Goal: Task Accomplishment & Management: Use online tool/utility

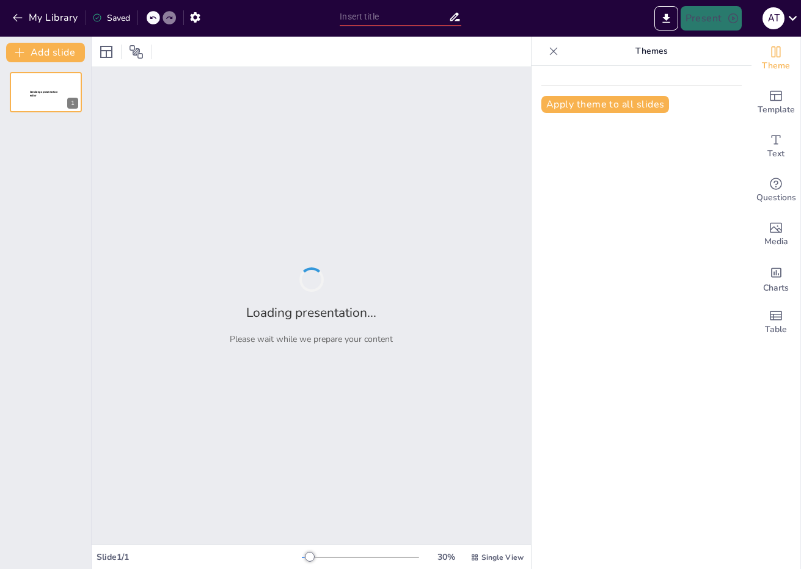
type input "Plan de Acción Regional: Fortalecimiento y Captación de Distribuidores"
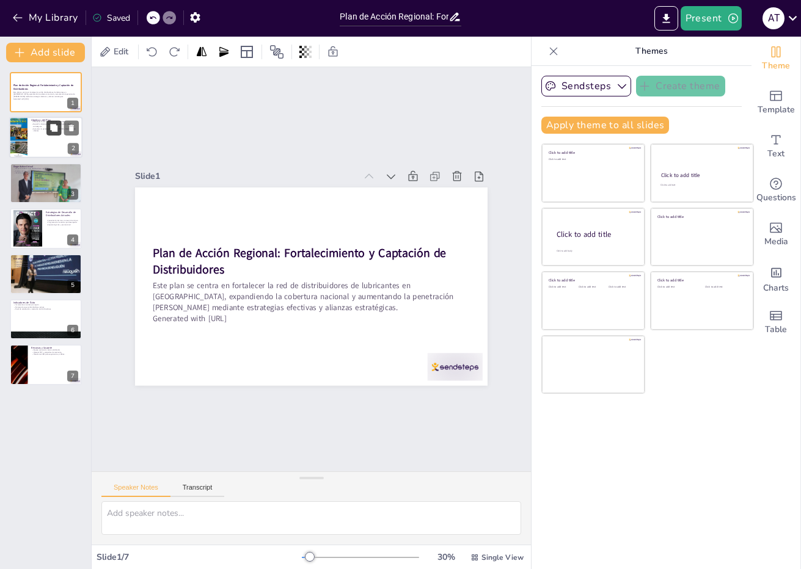
click at [49, 125] on button at bounding box center [53, 128] width 15 height 15
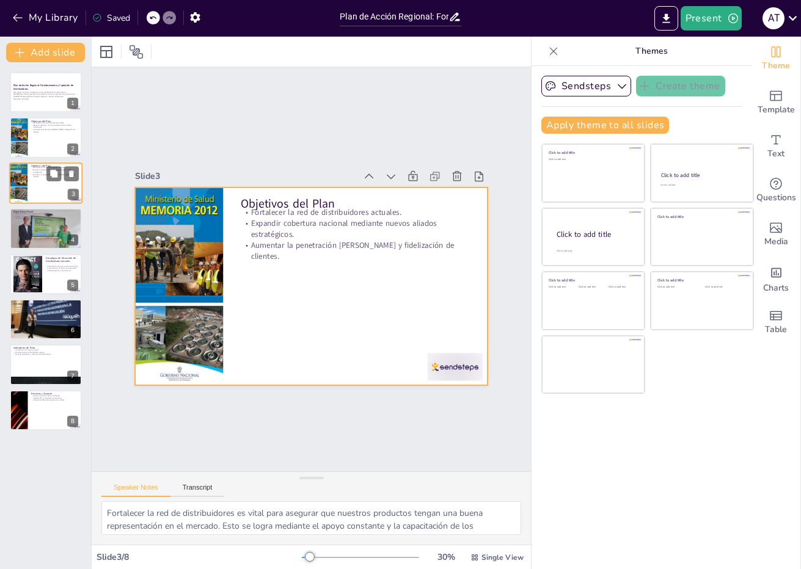
click at [31, 185] on div at bounding box center [45, 184] width 73 height 42
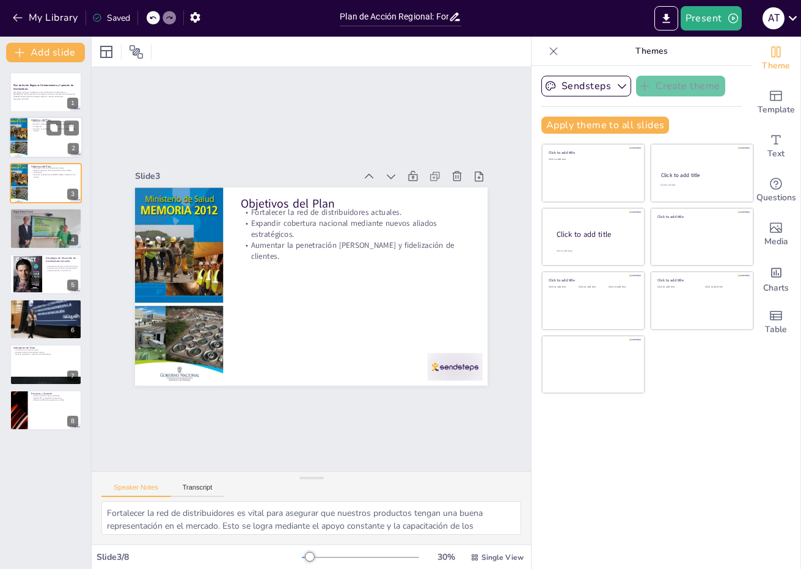
click at [43, 141] on div at bounding box center [45, 138] width 73 height 42
click at [47, 184] on div at bounding box center [45, 184] width 73 height 42
click at [43, 232] on div at bounding box center [45, 228] width 73 height 55
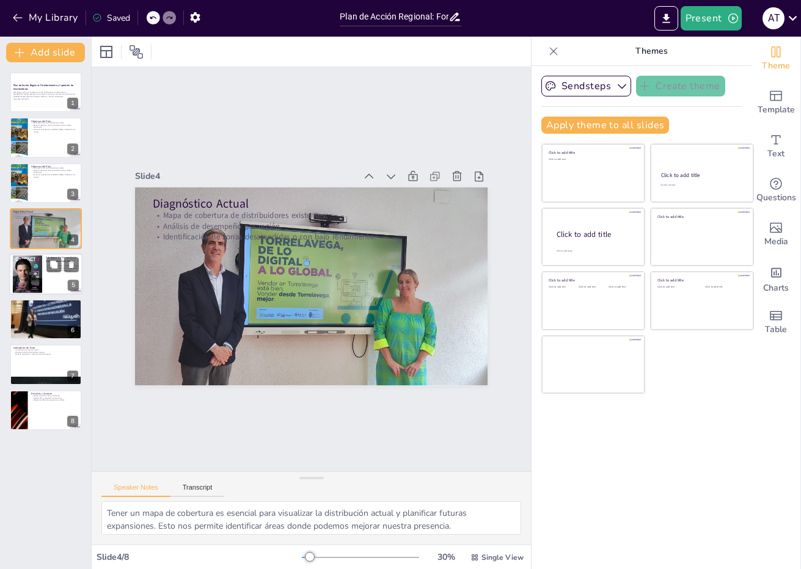
click at [38, 267] on div at bounding box center [27, 274] width 29 height 38
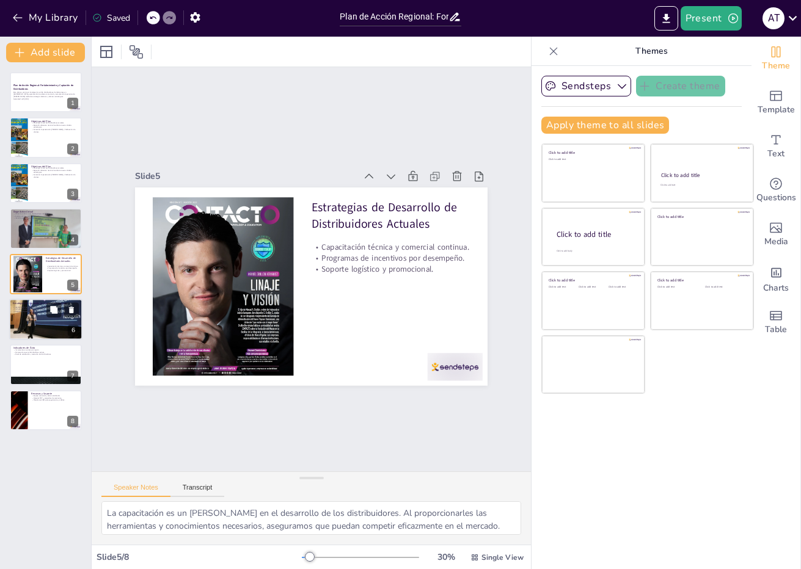
click at [27, 316] on div at bounding box center [45, 320] width 73 height 42
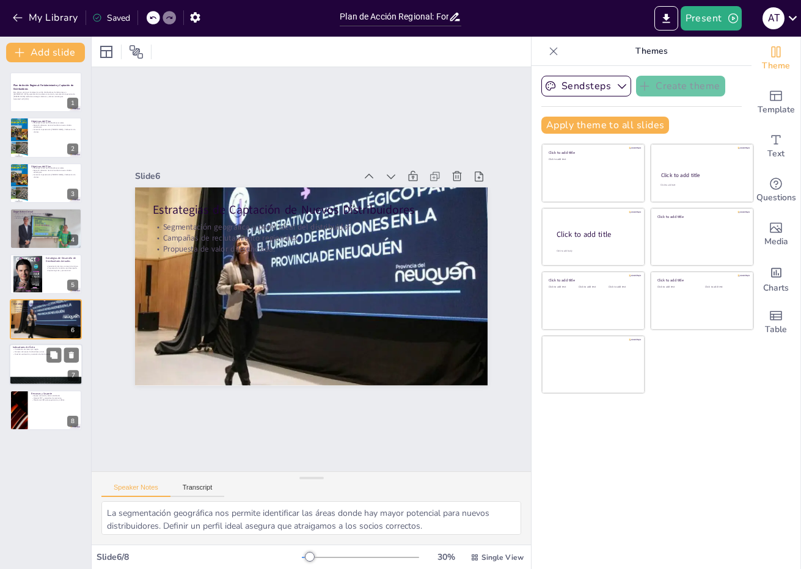
click at [38, 354] on p "Nivel de satisfacción y retención de distribuidores." at bounding box center [46, 355] width 66 height 2
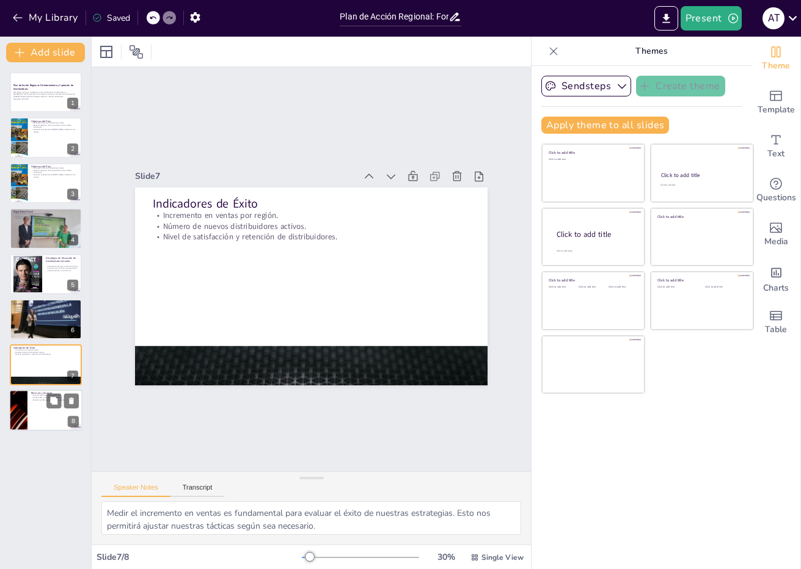
click at [36, 405] on div at bounding box center [45, 411] width 73 height 42
type textarea "Contar con un equipo dedicado es fundamental para el éxito del plan. Este equip…"
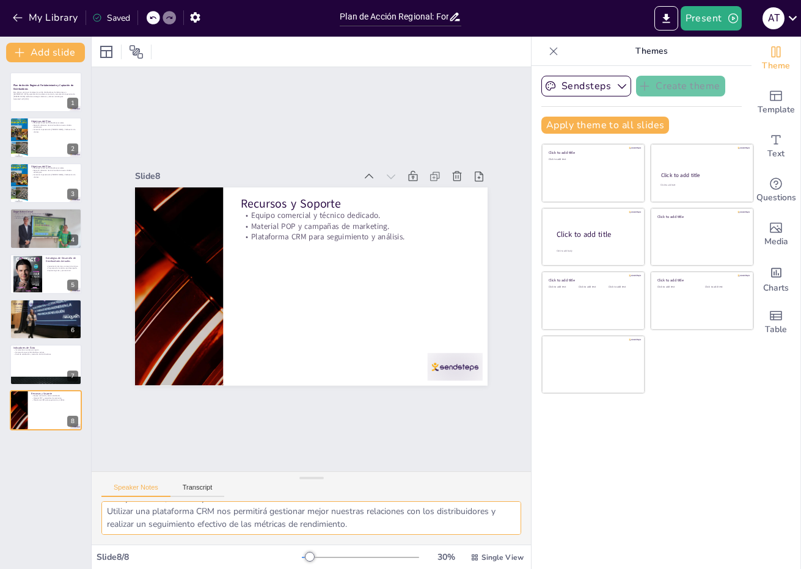
scroll to position [54, 0]
click at [571, 505] on div "Sendsteps Create theme Apply theme to all slides Click to add title Click to ad…" at bounding box center [641, 317] width 220 height 503
click at [35, 94] on p "Este plan se centra en fortalecer la red de distribuidores de lubricantes en Ve…" at bounding box center [46, 94] width 66 height 7
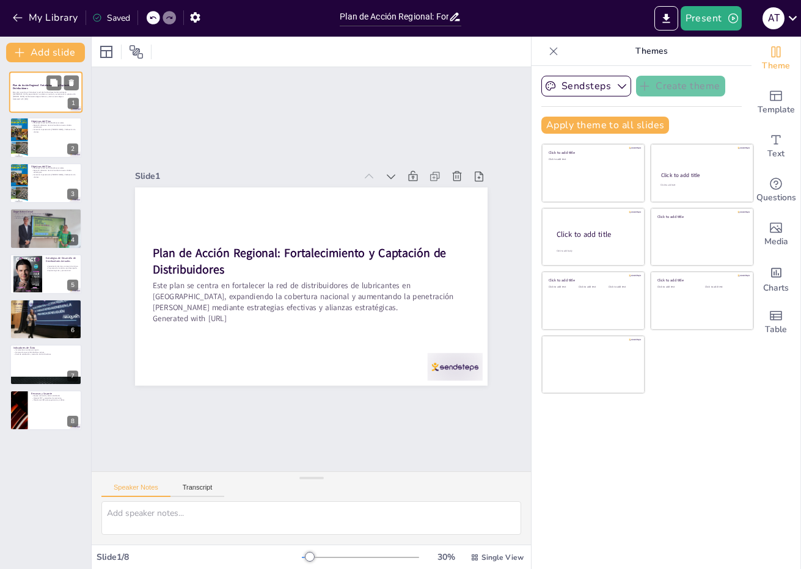
scroll to position [0, 0]
click at [54, 81] on icon at bounding box center [53, 82] width 7 height 7
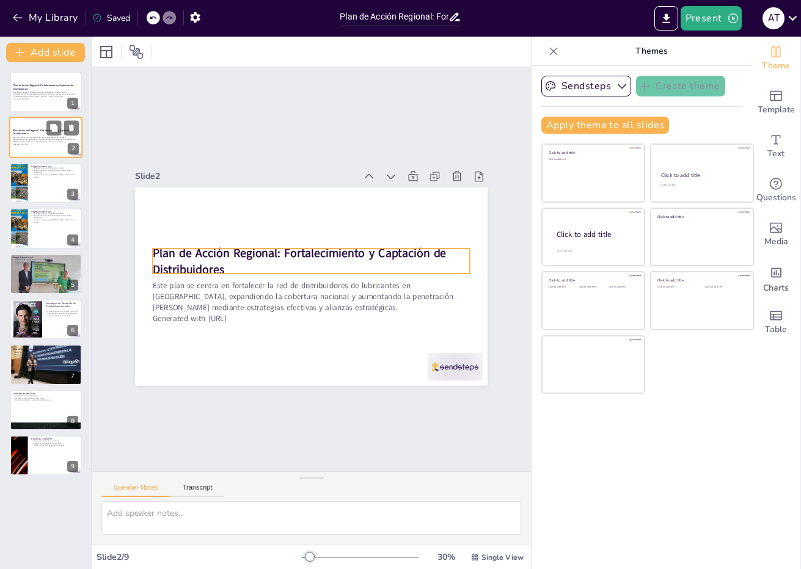
click at [43, 133] on p "Plan de Acción Regional: Fortalecimiento y Captación de Distribuidores" at bounding box center [46, 132] width 66 height 7
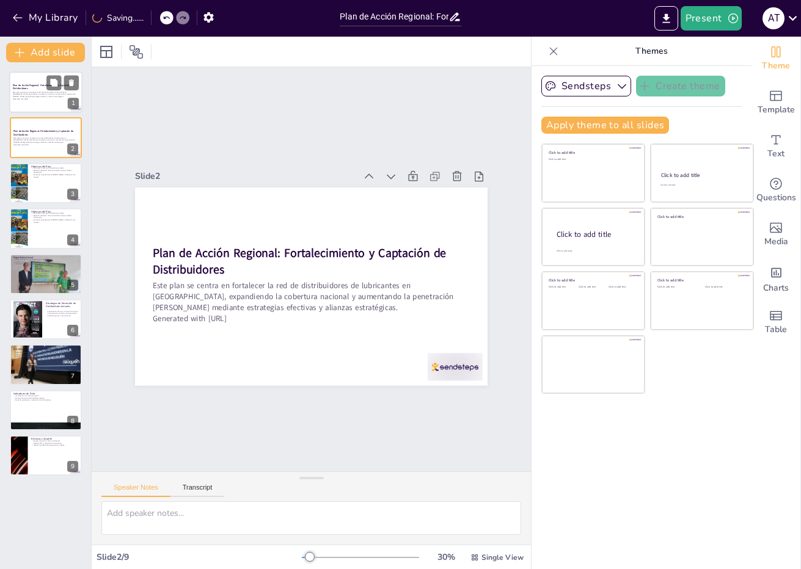
click at [29, 93] on p "Este plan se centra en fortalecer la red de distribuidores de lubricantes en Ve…" at bounding box center [46, 94] width 66 height 7
click at [71, 84] on icon at bounding box center [71, 82] width 5 height 7
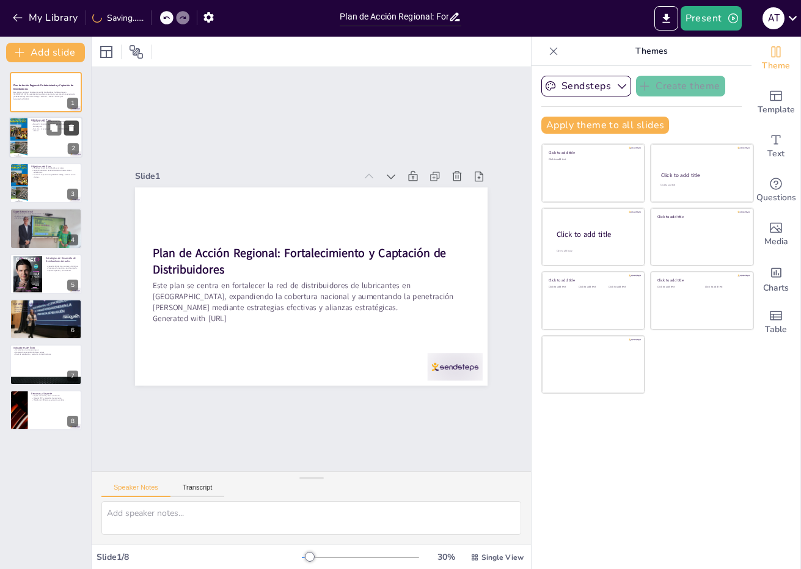
click at [70, 130] on icon at bounding box center [71, 128] width 5 height 7
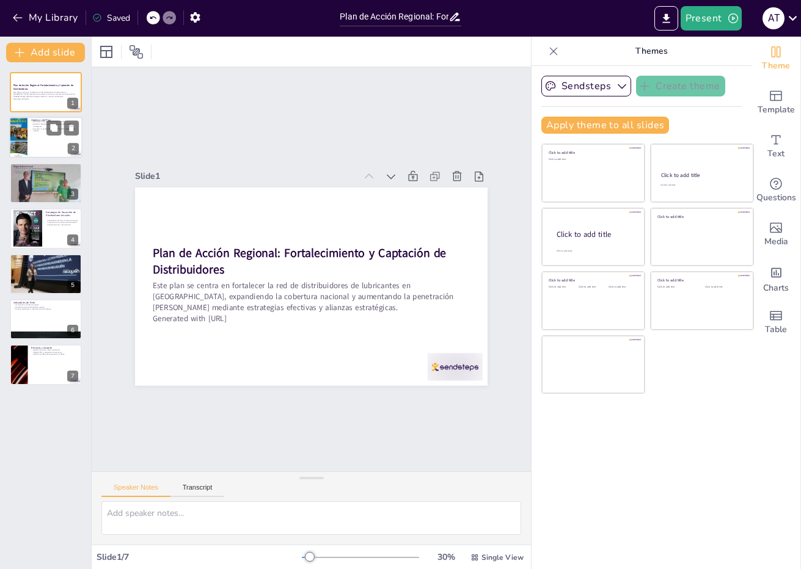
click at [37, 141] on div at bounding box center [45, 138] width 73 height 42
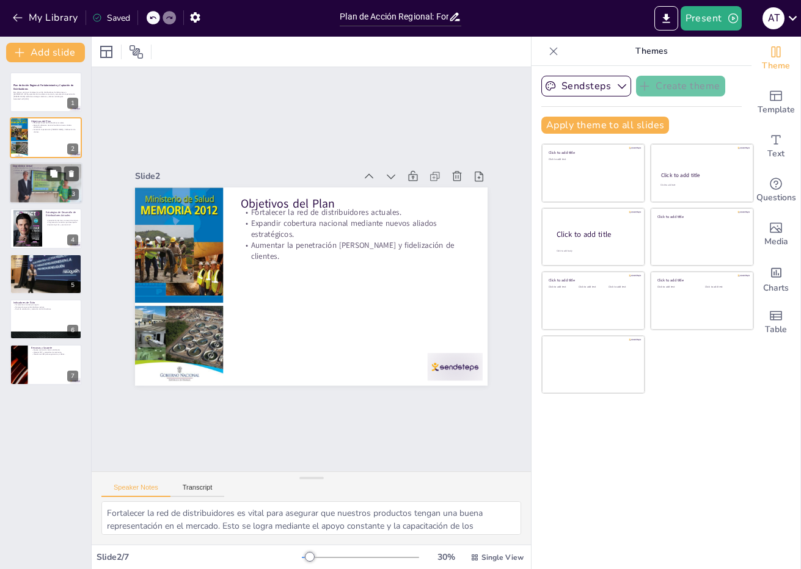
click at [31, 191] on div at bounding box center [45, 183] width 73 height 55
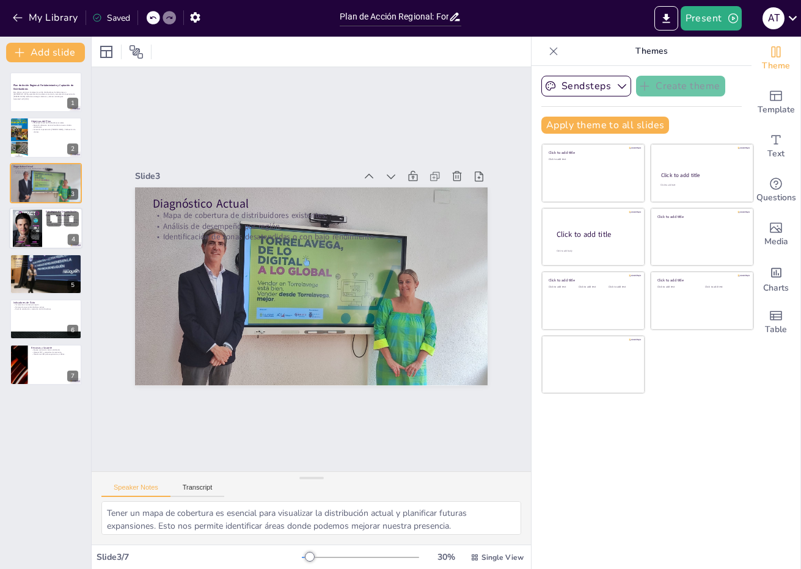
click at [33, 225] on div at bounding box center [27, 229] width 29 height 38
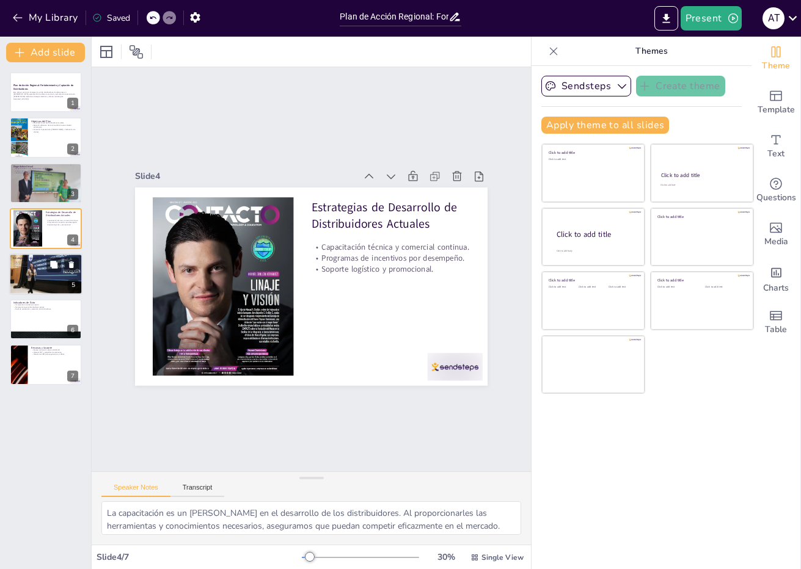
click at [32, 276] on div at bounding box center [45, 275] width 73 height 42
type textarea "La segmentación geográfica nos permite identificar las áreas donde hay mayor po…"
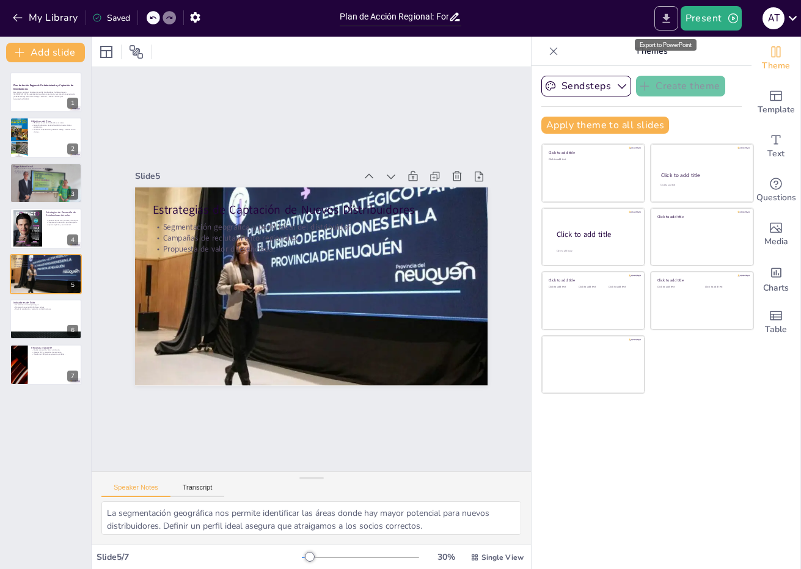
click at [665, 15] on icon "Export to PowerPoint" at bounding box center [666, 18] width 13 height 13
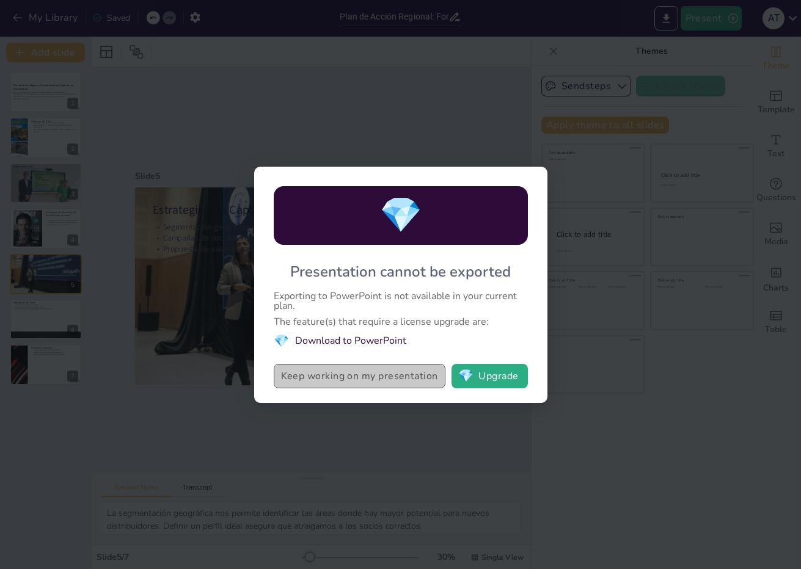
click at [323, 374] on button "Keep working on my presentation" at bounding box center [360, 376] width 172 height 24
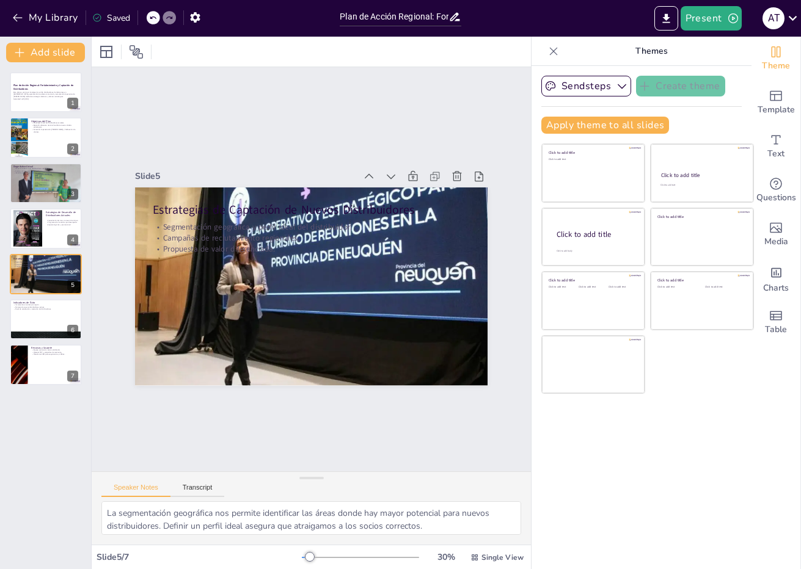
click at [678, 428] on div "Sendsteps Create theme Apply theme to all slides Click to add title Click to ad…" at bounding box center [641, 317] width 220 height 503
click at [98, 17] on icon at bounding box center [97, 18] width 8 height 8
click at [111, 18] on div "Saved" at bounding box center [111, 18] width 38 height 12
click at [195, 20] on icon "button" at bounding box center [195, 17] width 10 height 10
click at [196, 16] on icon "button" at bounding box center [195, 17] width 13 height 13
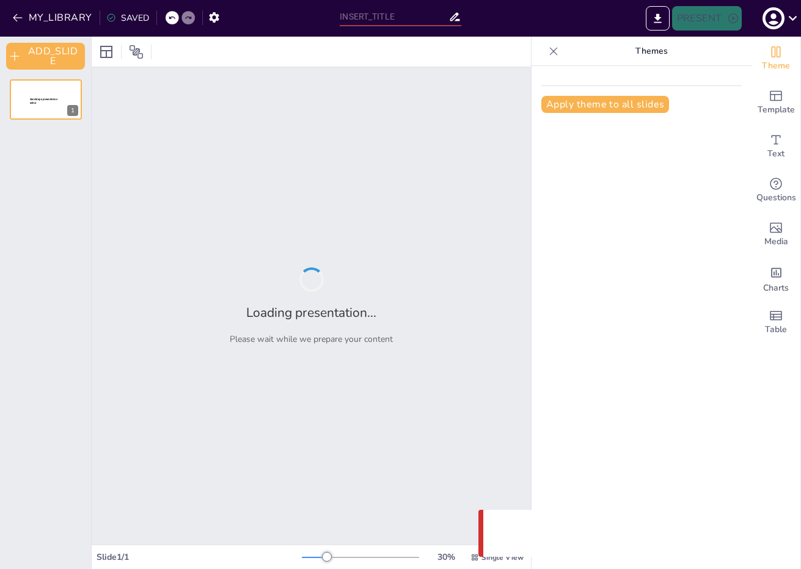
type input "Plan de Acción Regional: Fortalecimiento y Captación de Distribuidores"
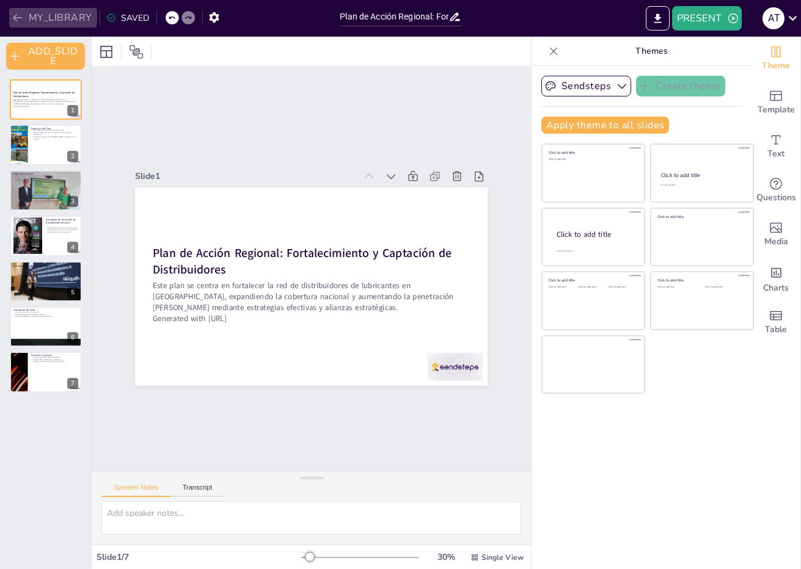
click at [23, 16] on icon "button" at bounding box center [18, 18] width 12 height 12
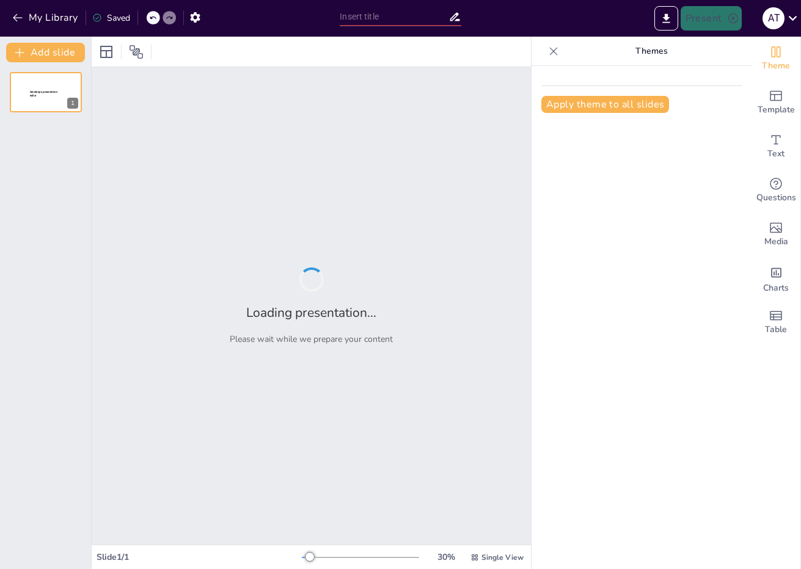
type input "Plan de Acción Regional: Fortalecimiento y Captación de Distribuidores"
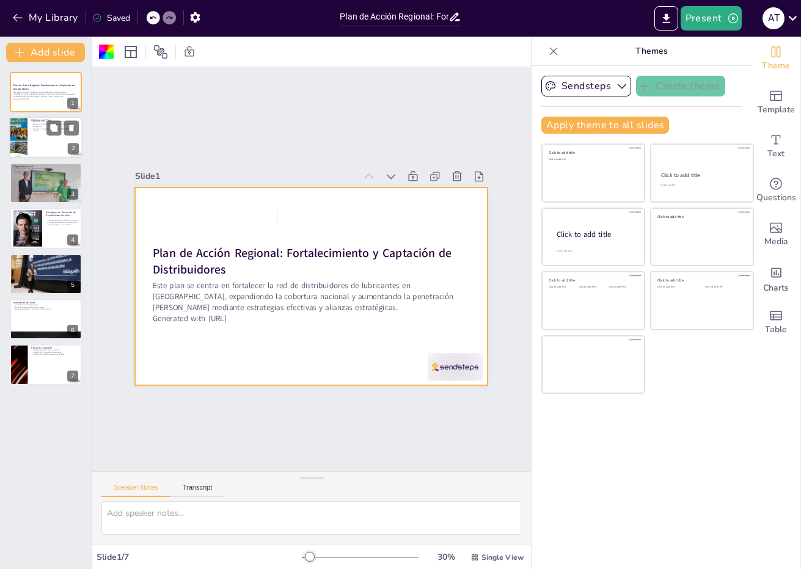
click at [49, 144] on div at bounding box center [45, 138] width 73 height 42
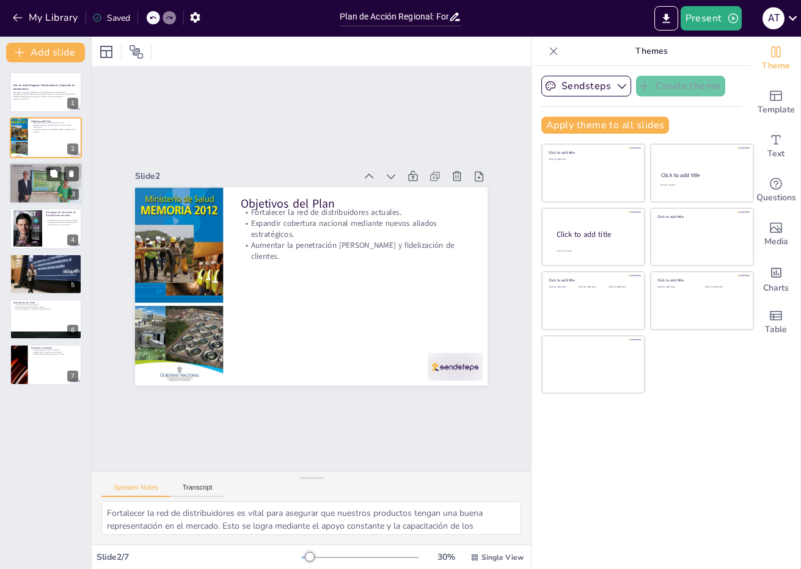
click at [34, 187] on div at bounding box center [45, 183] width 73 height 55
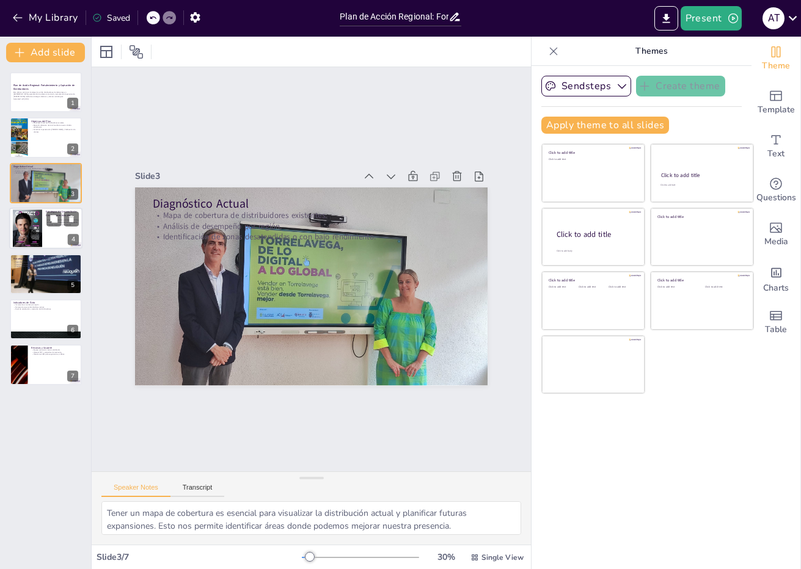
click at [36, 219] on div at bounding box center [27, 229] width 29 height 38
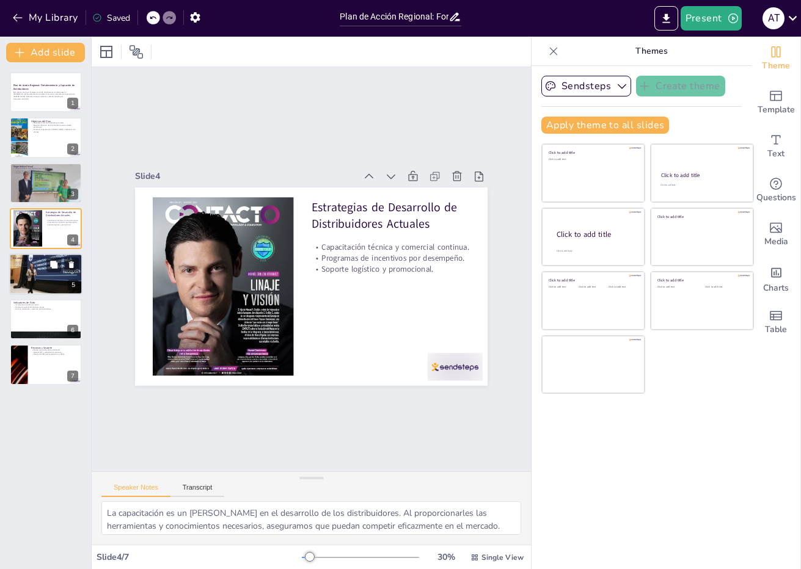
click at [42, 276] on div at bounding box center [45, 275] width 73 height 42
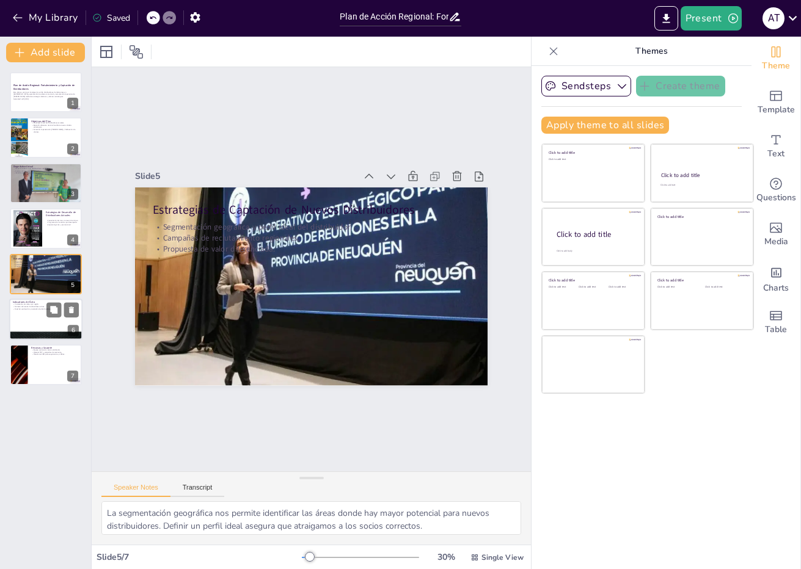
click at [15, 310] on p "Nivel de satisfacción y retención de distribuidores." at bounding box center [46, 309] width 66 height 2
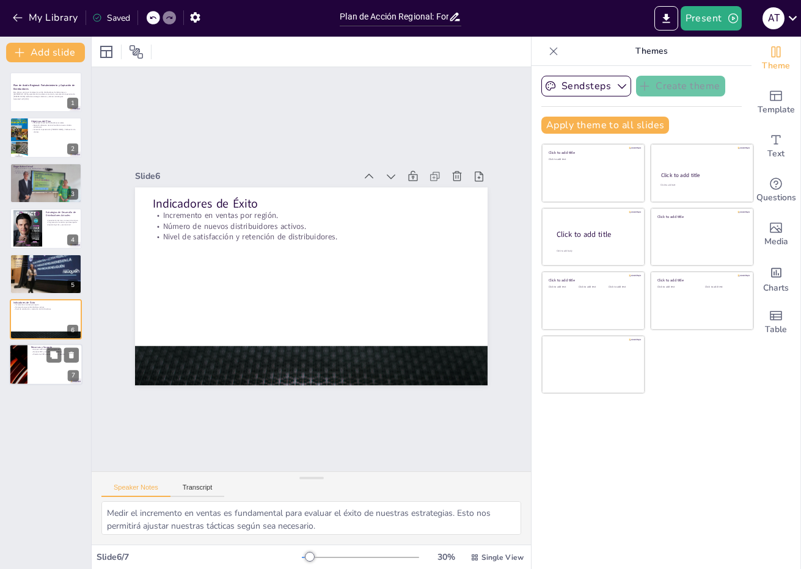
click at [40, 367] on div at bounding box center [45, 366] width 73 height 42
type textarea "Contar con un equipo dedicado es fundamental para el éxito del plan. Este equip…"
